Goal: Information Seeking & Learning: Check status

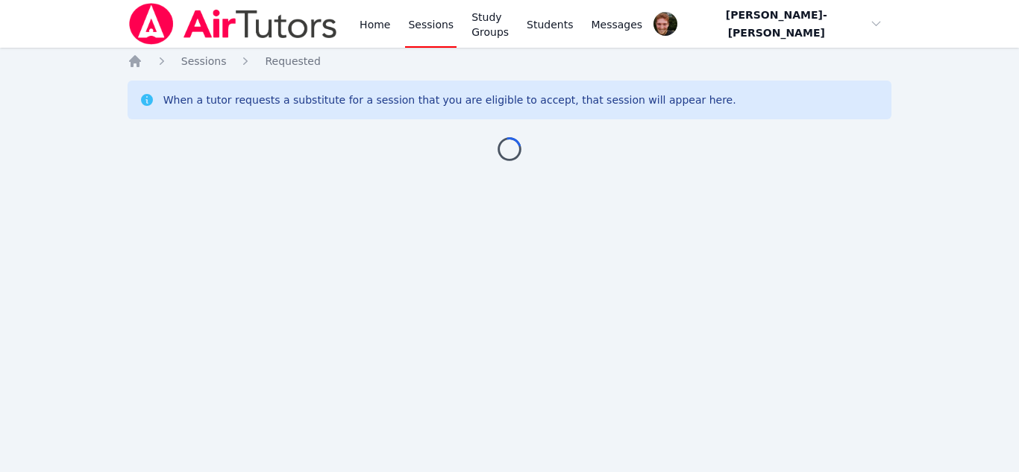
click at [395, 175] on div "Home Sessions Requested When a tutor requests a substitute for a session that y…" at bounding box center [510, 122] width 764 height 137
